Goal: Task Accomplishment & Management: Use online tool/utility

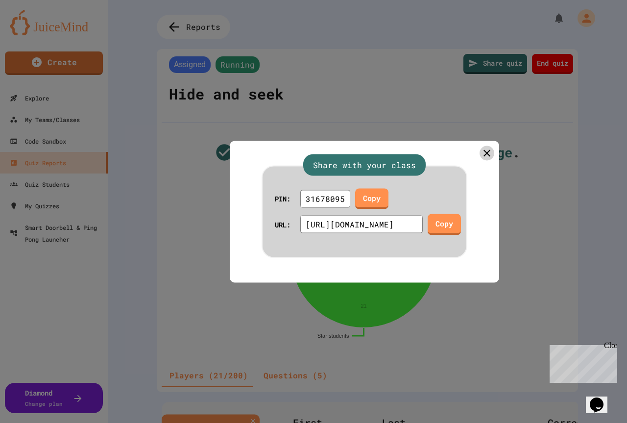
click at [488, 144] on div "Share with your class PIN: 31678095 Copy URL: https://play.juicemind.com/gameRo…" at bounding box center [364, 212] width 269 height 142
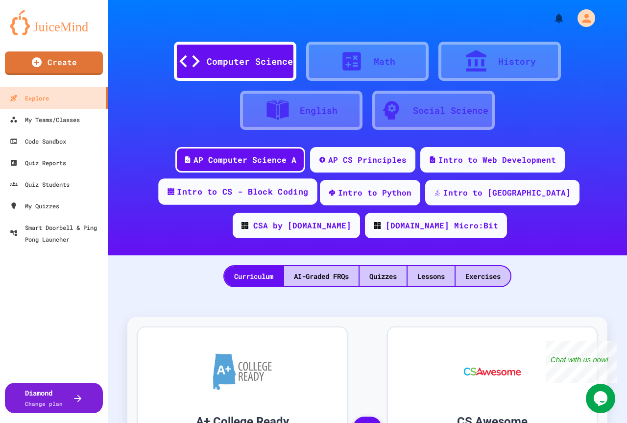
click at [243, 196] on div "Intro to CS - Block Coding" at bounding box center [242, 192] width 131 height 12
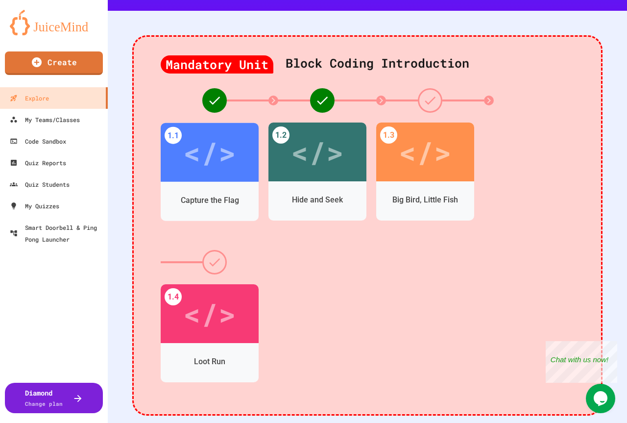
scroll to position [245, 0]
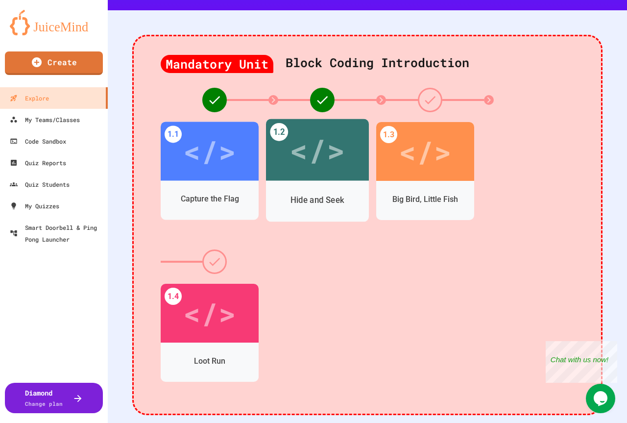
click at [335, 179] on div "</>" at bounding box center [317, 150] width 103 height 62
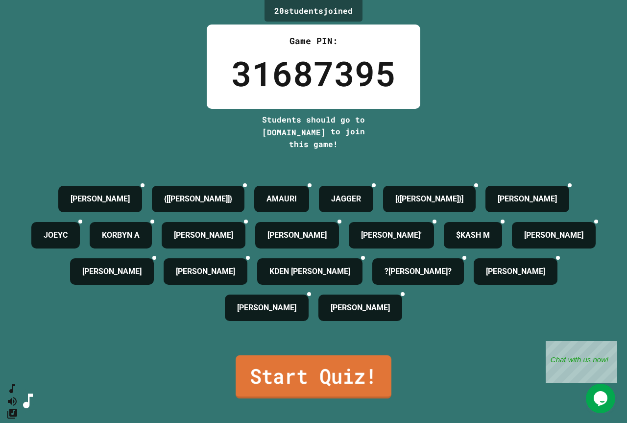
click at [313, 398] on link "Start Quiz!" at bounding box center [314, 376] width 156 height 43
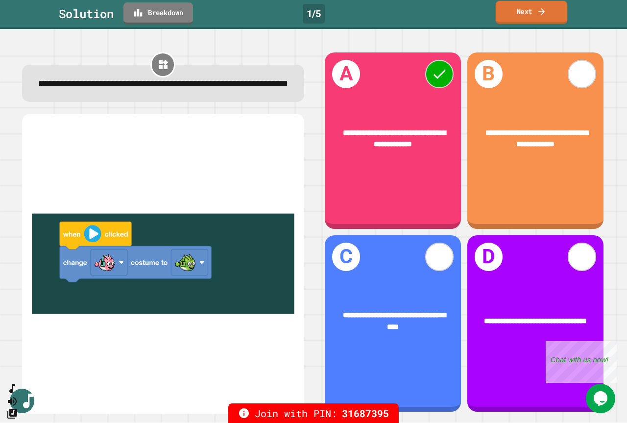
click at [523, 20] on link "Next" at bounding box center [532, 12] width 72 height 23
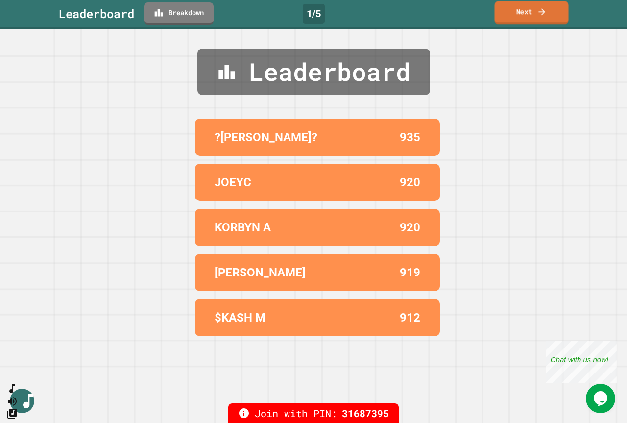
click at [550, 13] on link "Next" at bounding box center [532, 12] width 74 height 23
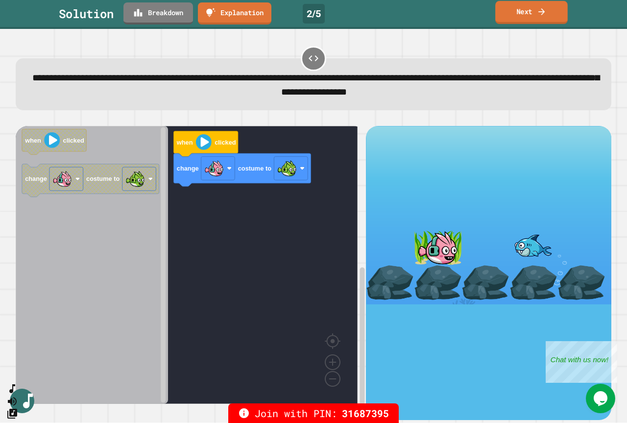
click at [541, 10] on icon at bounding box center [542, 11] width 10 height 10
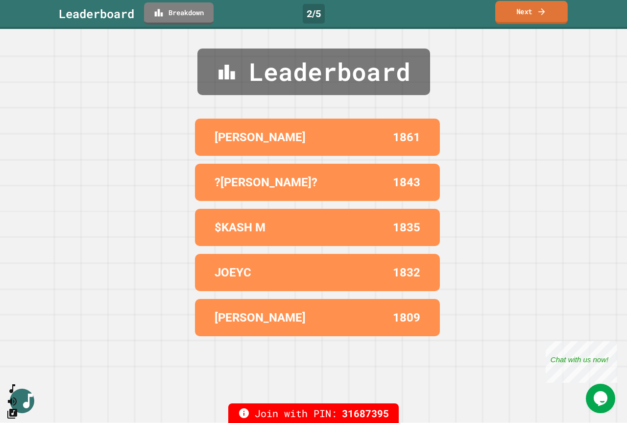
click at [536, 11] on link "Next" at bounding box center [531, 12] width 73 height 23
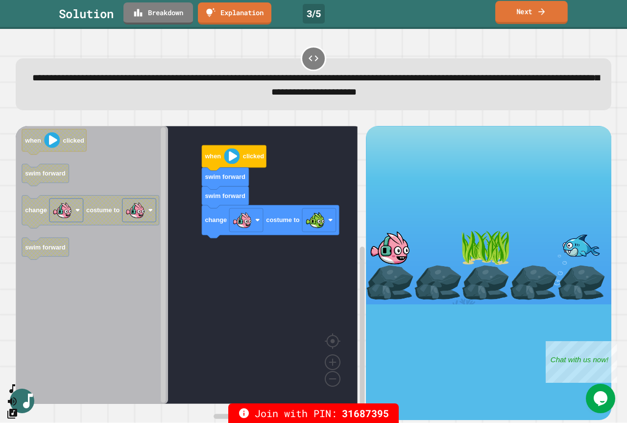
click at [532, 17] on link "Next" at bounding box center [531, 12] width 73 height 23
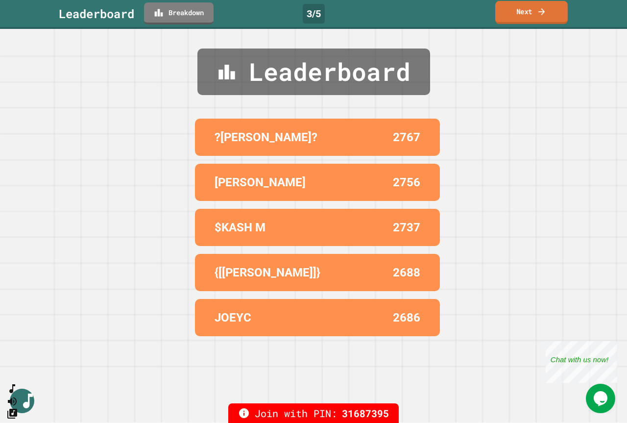
click at [532, 12] on link "Next" at bounding box center [531, 12] width 73 height 23
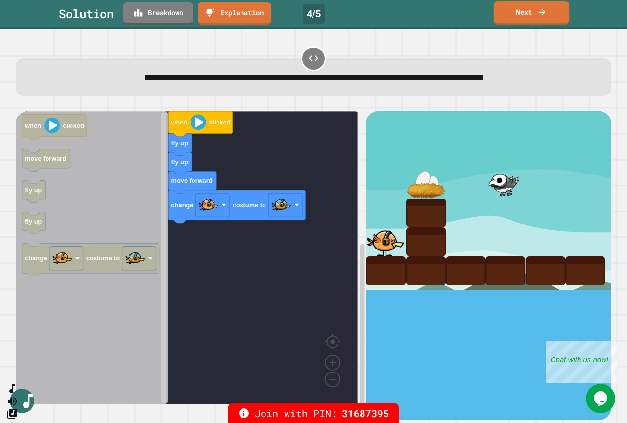
click at [526, 10] on link "Next" at bounding box center [531, 12] width 75 height 23
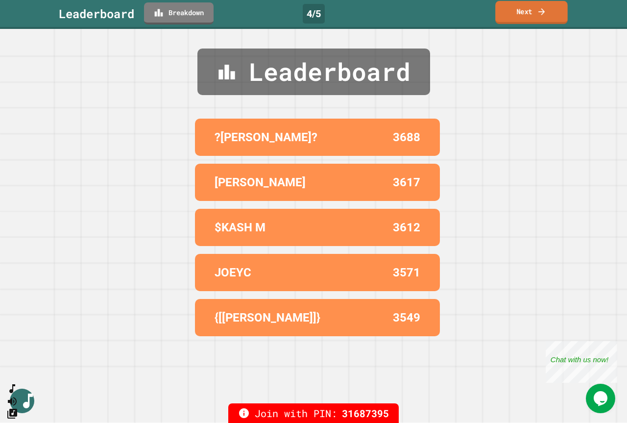
click at [514, 10] on link "Next" at bounding box center [531, 12] width 73 height 23
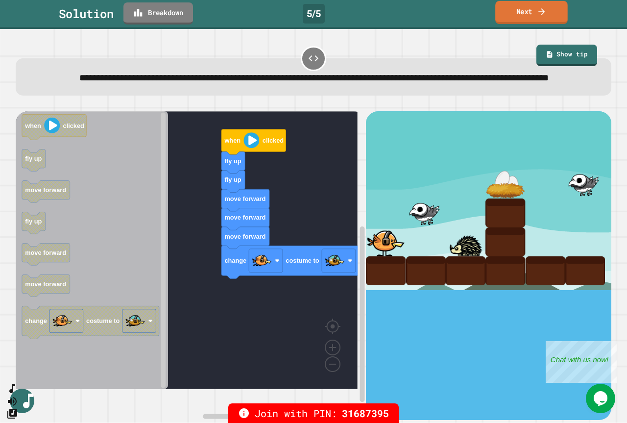
click at [538, 10] on icon at bounding box center [542, 11] width 10 height 10
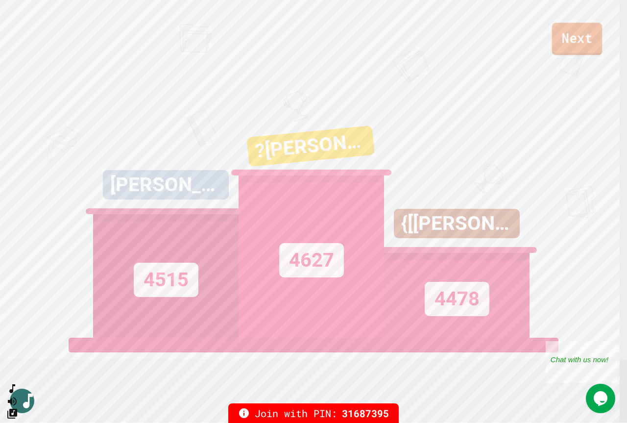
click at [581, 39] on link "Next" at bounding box center [577, 39] width 50 height 32
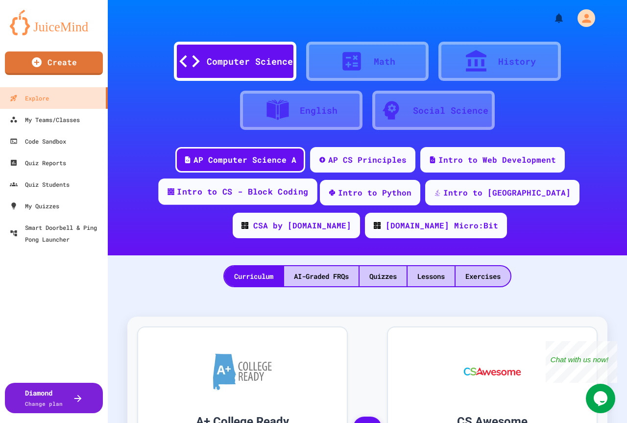
click at [253, 191] on div "Intro to CS - Block Coding" at bounding box center [242, 192] width 131 height 12
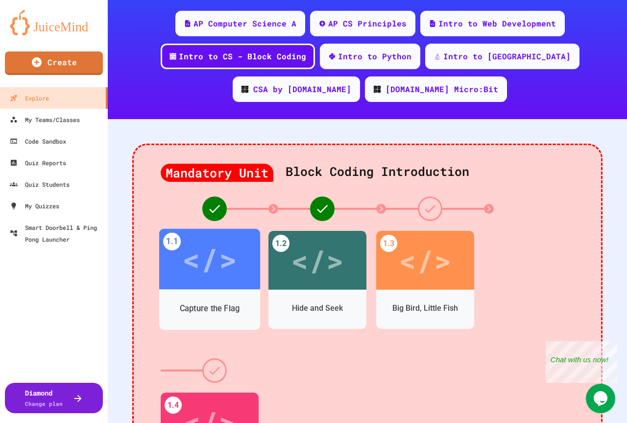
scroll to position [147, 0]
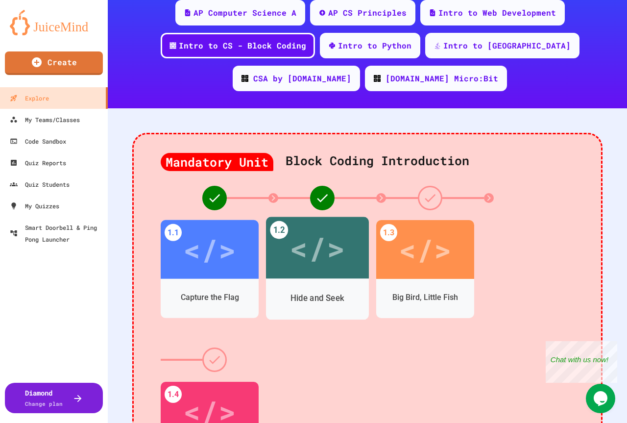
drag, startPoint x: 312, startPoint y: 280, endPoint x: 312, endPoint y: 286, distance: 6.4
click at [312, 285] on div "Hide and Seek" at bounding box center [317, 299] width 103 height 41
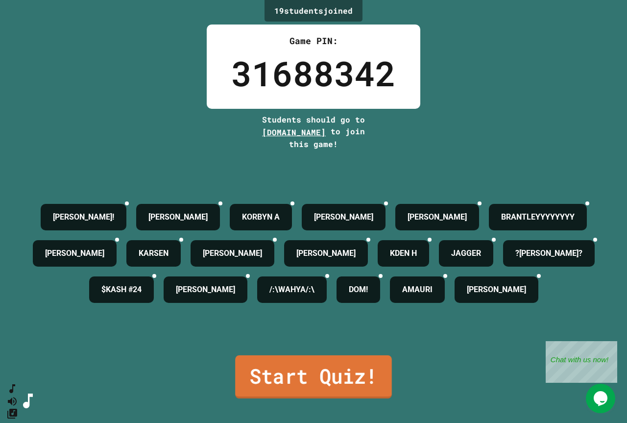
click at [293, 355] on link "Start Quiz!" at bounding box center [313, 376] width 157 height 43
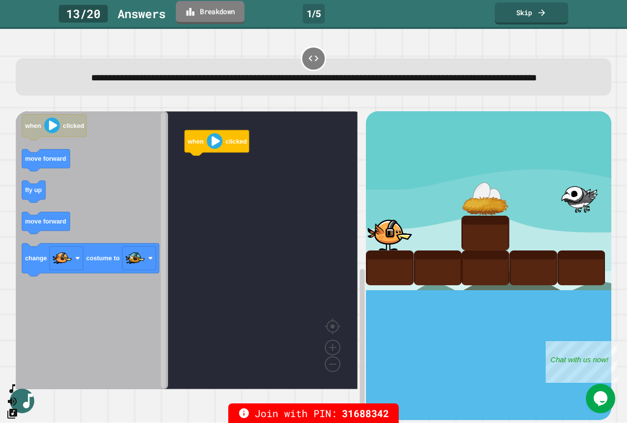
click at [195, 13] on icon at bounding box center [191, 11] width 10 height 10
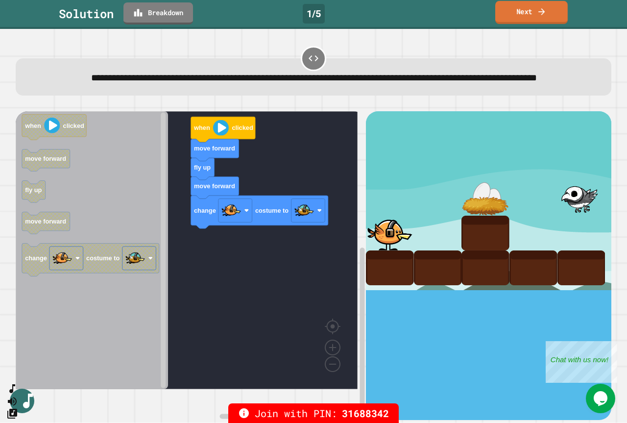
click at [536, 13] on link "Next" at bounding box center [531, 12] width 73 height 23
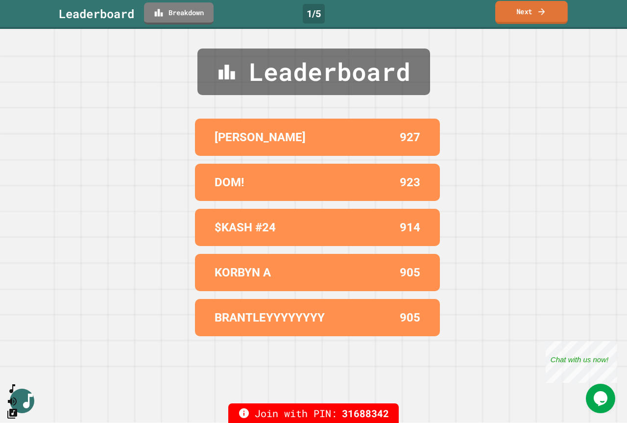
click at [536, 13] on link "Next" at bounding box center [531, 12] width 73 height 23
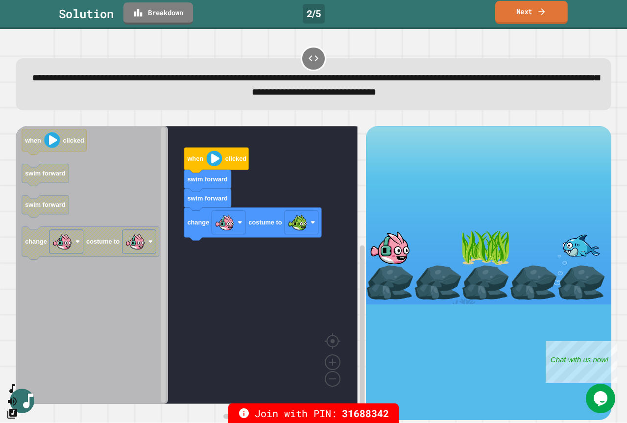
click at [534, 13] on link "Next" at bounding box center [531, 12] width 73 height 23
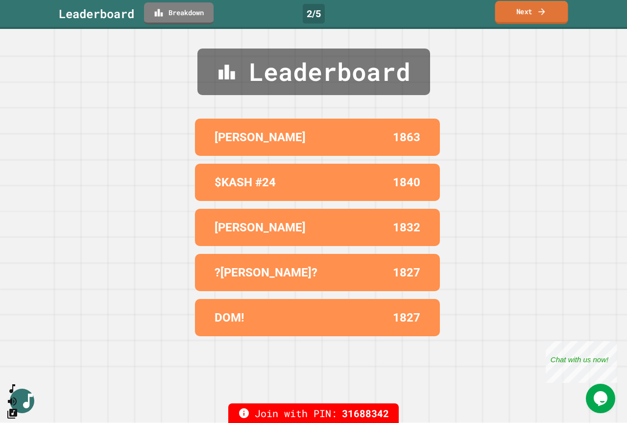
click at [512, 21] on link "Next" at bounding box center [531, 12] width 73 height 23
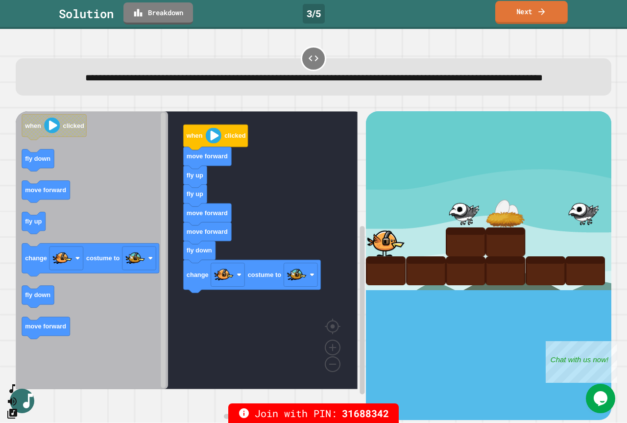
click at [536, 16] on link "Next" at bounding box center [531, 12] width 73 height 23
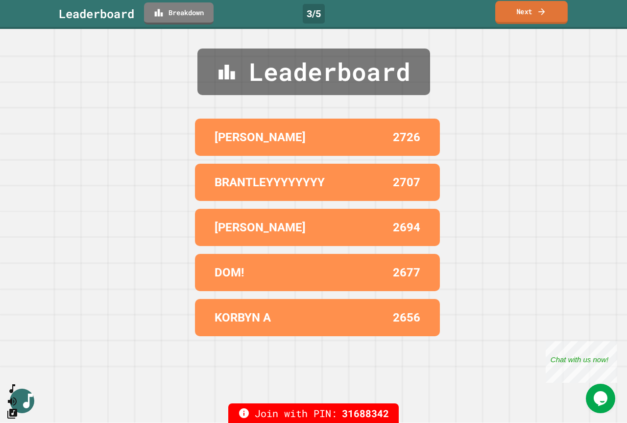
click at [536, 16] on link "Next" at bounding box center [531, 12] width 73 height 23
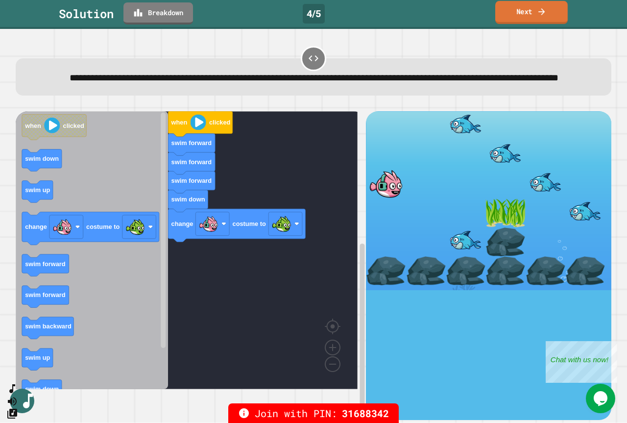
click at [547, 12] on link "Next" at bounding box center [531, 12] width 73 height 23
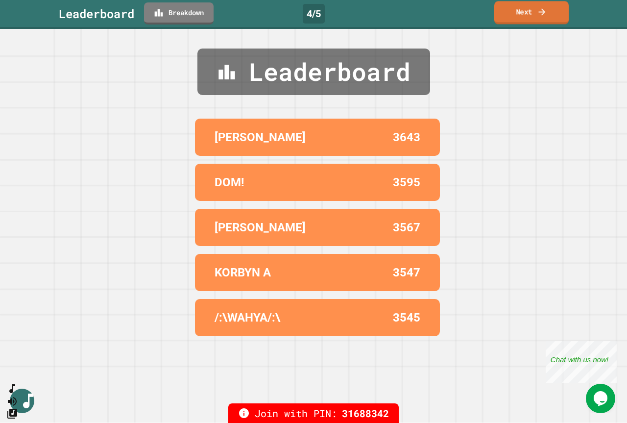
click at [523, 8] on link "Next" at bounding box center [531, 12] width 74 height 23
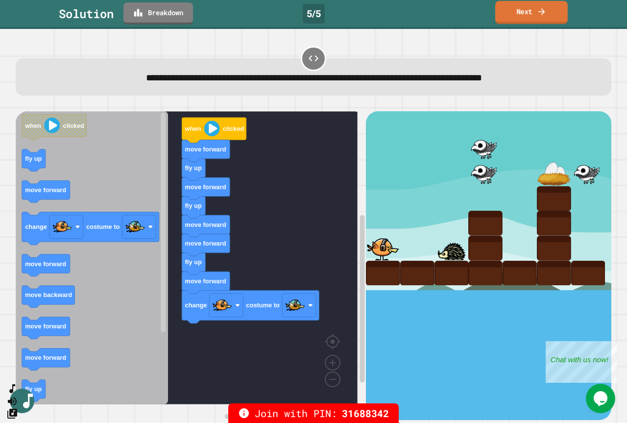
click at [513, 7] on link "Next" at bounding box center [531, 12] width 73 height 23
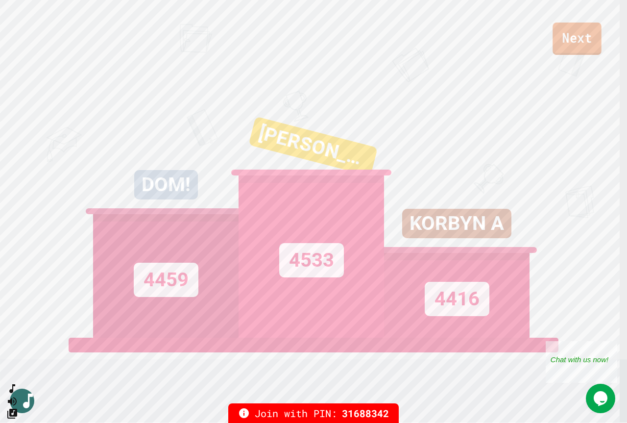
click at [566, 45] on link "Next" at bounding box center [577, 39] width 49 height 32
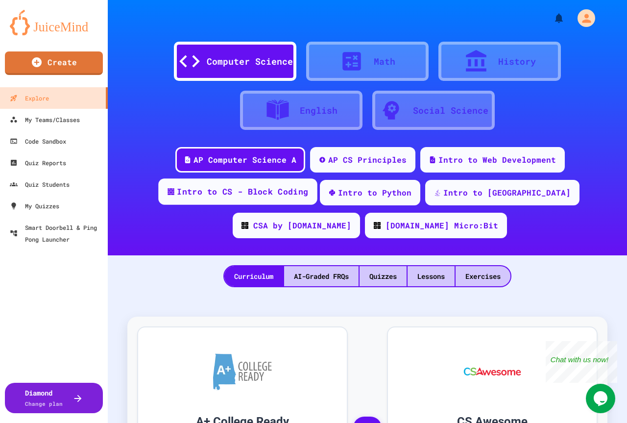
click at [220, 191] on div "Intro to CS - Block Coding" at bounding box center [242, 192] width 131 height 12
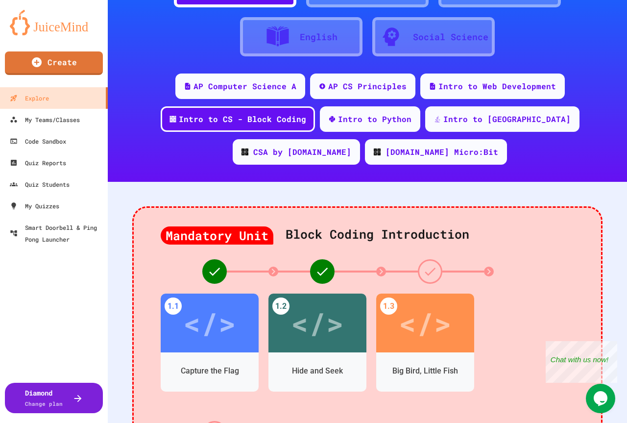
scroll to position [147, 0]
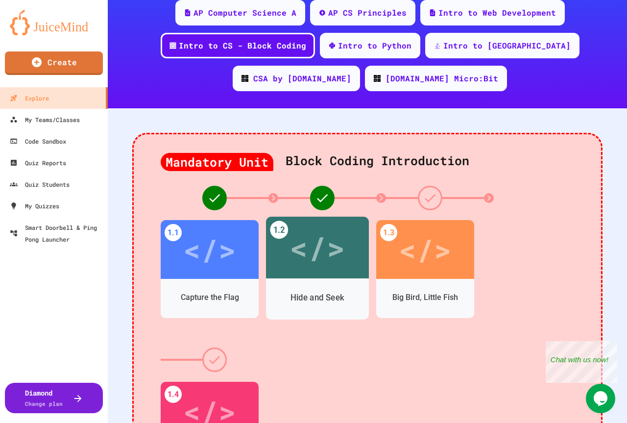
click at [331, 287] on div "Hide and Seek" at bounding box center [317, 298] width 103 height 28
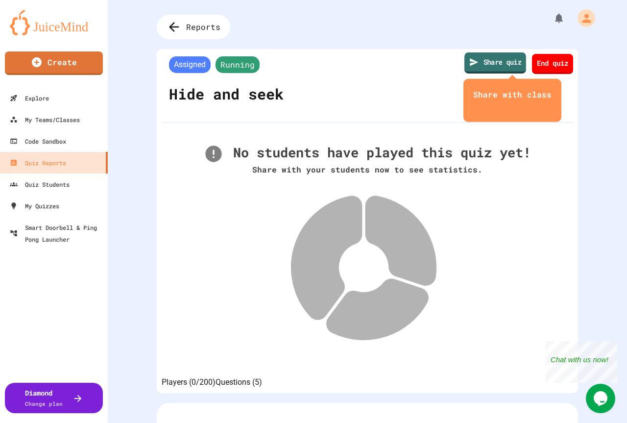
click at [486, 62] on link "Share quiz" at bounding box center [495, 62] width 62 height 21
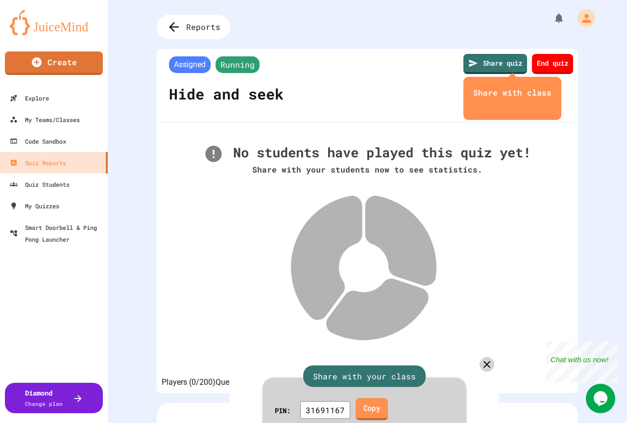
click at [382, 398] on link "Copy" at bounding box center [372, 409] width 32 height 22
